Goal: Transaction & Acquisition: Purchase product/service

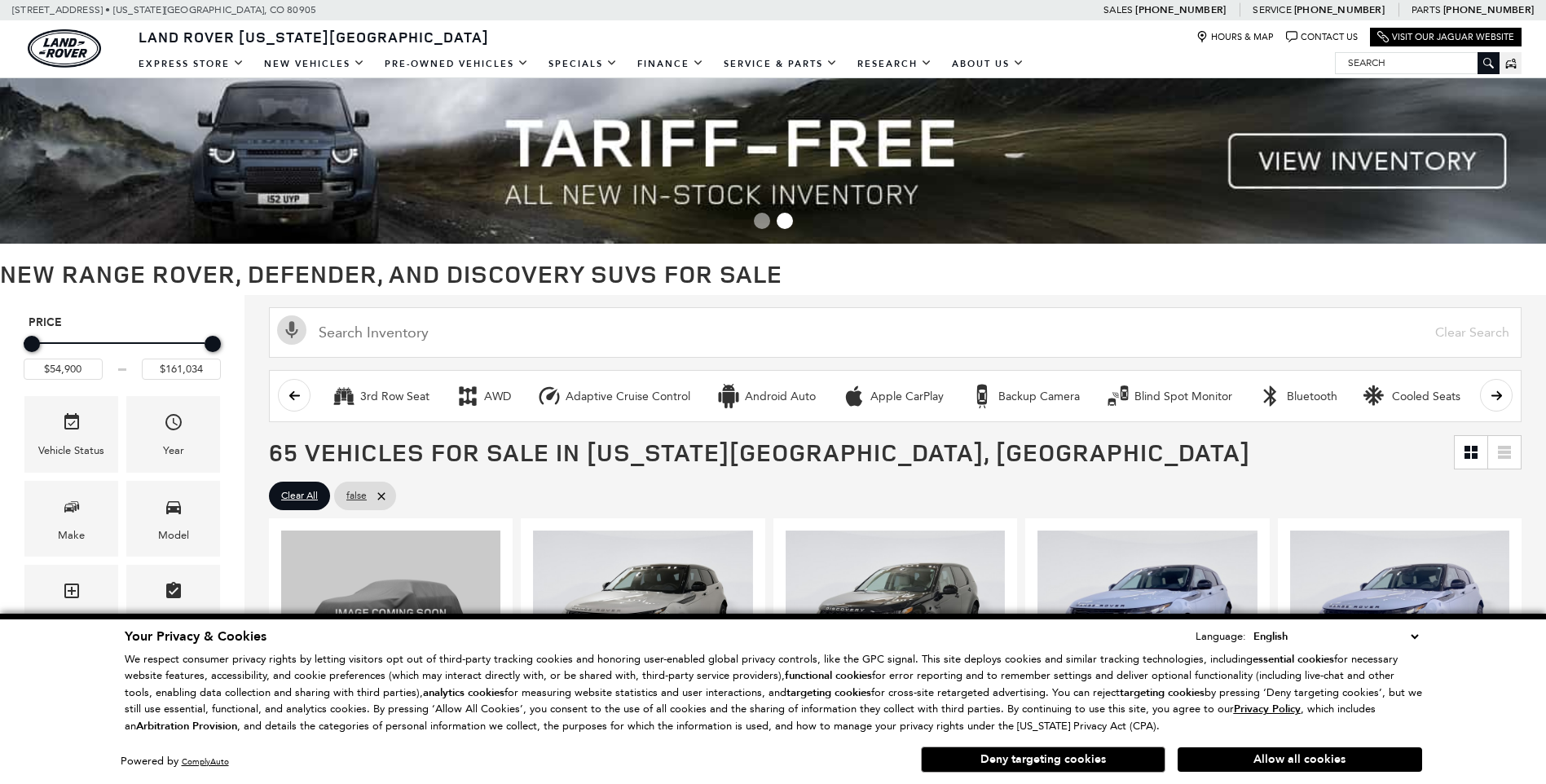
click at [1414, 641] on select "English Spanish / Español English / [GEOGRAPHIC_DATA] Korean / 한국어 Vietnamese /…" at bounding box center [1335, 636] width 173 height 18
click at [167, 454] on div "Year" at bounding box center [174, 450] width 21 height 18
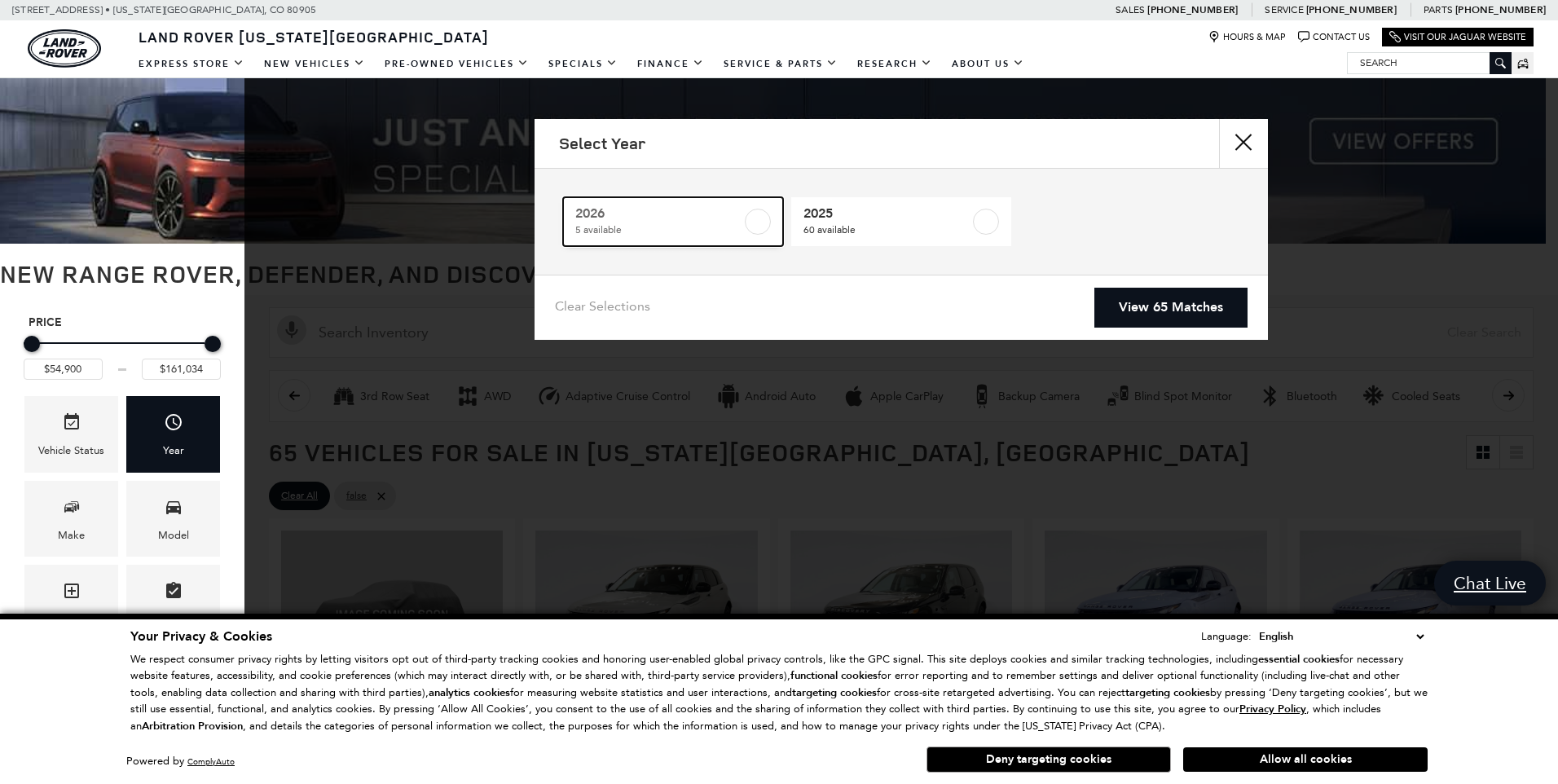
click at [710, 238] on link "2026 5 available" at bounding box center [673, 221] width 220 height 49
type input "$78,500"
checkbox input "true"
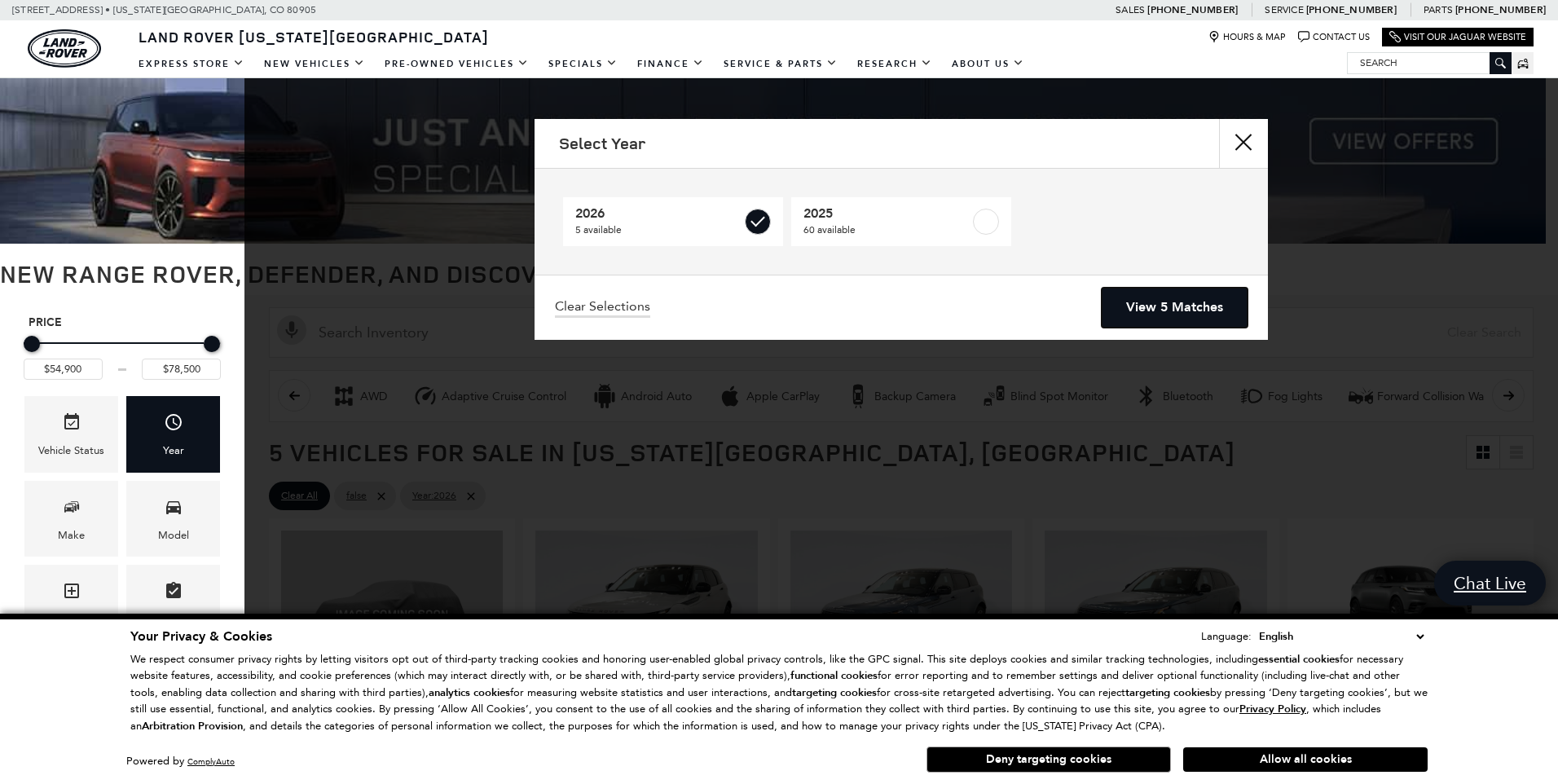
click at [1159, 307] on link "View 5 Matches" at bounding box center [1175, 308] width 146 height 40
